Goal: Information Seeking & Learning: Learn about a topic

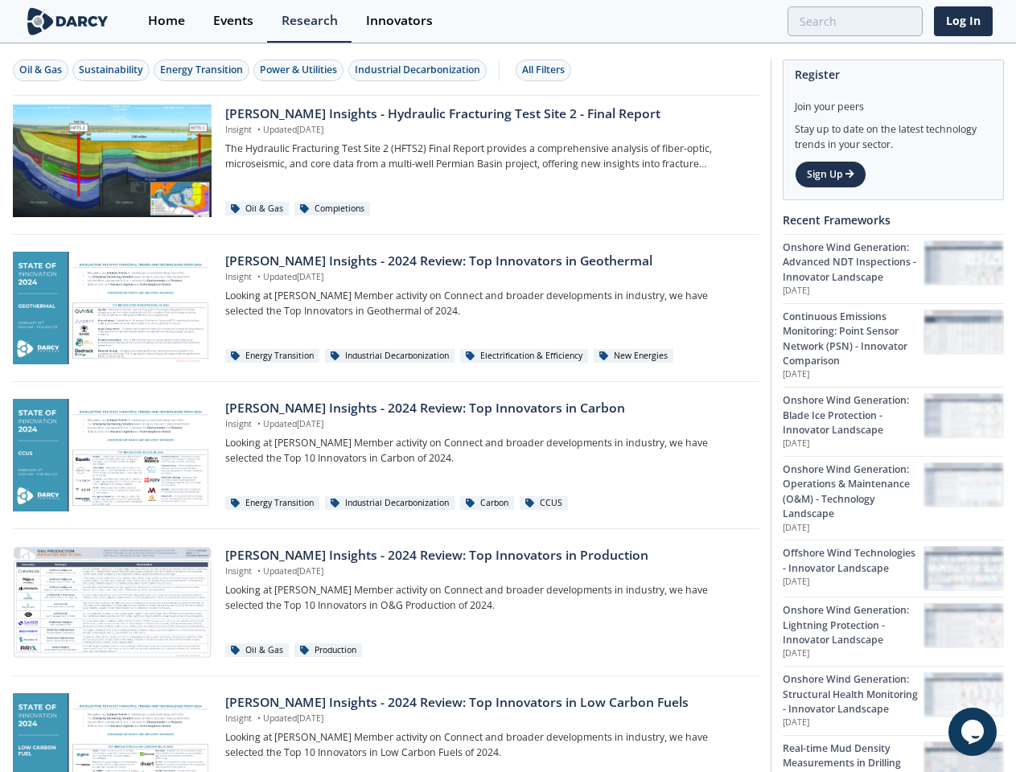
click at [41, 70] on div "Oil & Gas" at bounding box center [40, 70] width 43 height 14
click at [112, 70] on div "Sustainability" at bounding box center [111, 70] width 64 height 14
click at [203, 70] on div "Energy Transition" at bounding box center [201, 70] width 83 height 14
click at [301, 70] on div "Power & Utilities" at bounding box center [298, 70] width 77 height 14
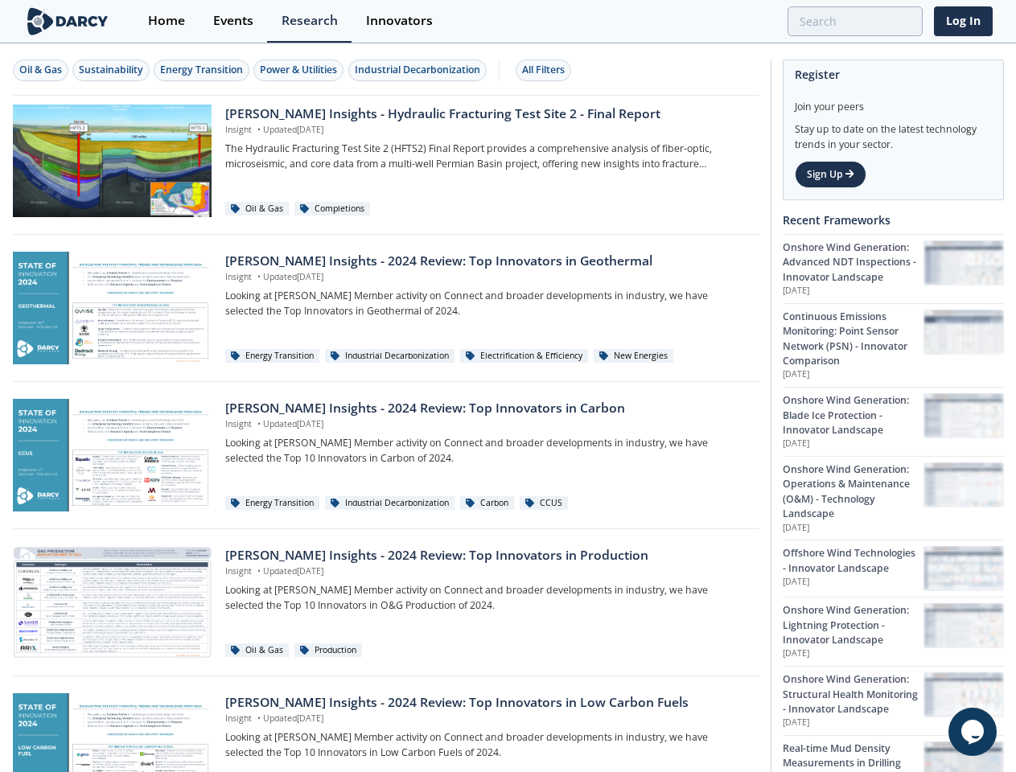
click at [420, 70] on div "Industrial Decarbonization" at bounding box center [417, 70] width 125 height 14
